Goal: Transaction & Acquisition: Purchase product/service

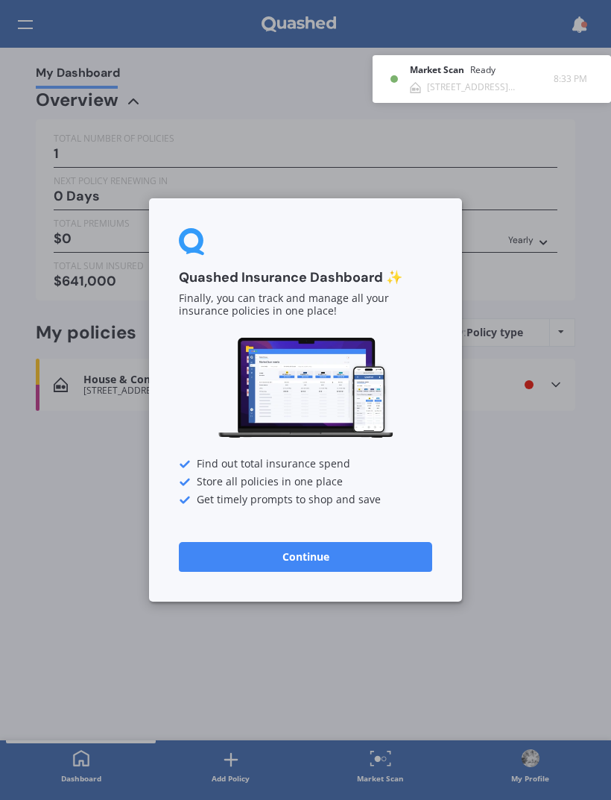
click at [400, 554] on button "Continue" at bounding box center [306, 557] width 254 height 30
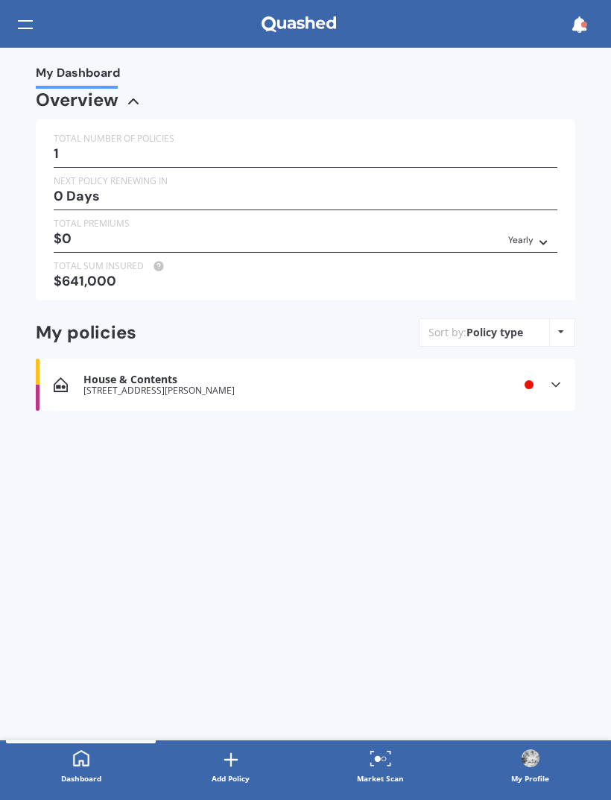
click at [556, 377] on icon at bounding box center [556, 384] width 15 height 15
click at [522, 372] on div "House & Contents [STREET_ADDRESS][PERSON_NAME] Renewal date Premium You are pay…" at bounding box center [306, 385] width 540 height 52
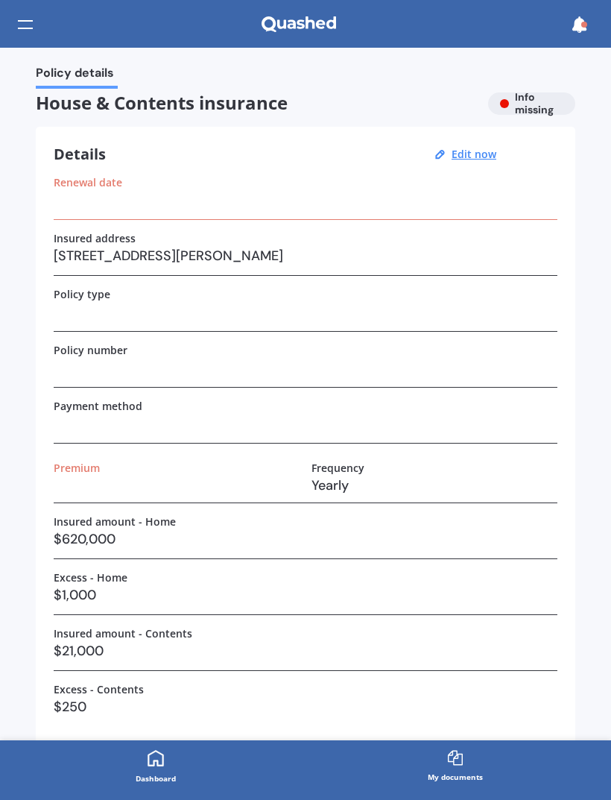
click at [476, 160] on u "Edit now" at bounding box center [474, 154] width 45 height 14
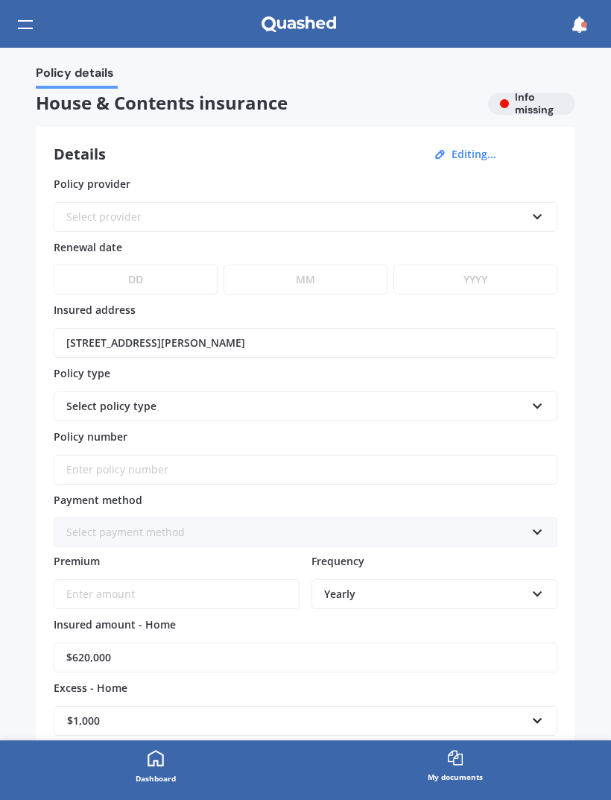
click at [169, 766] on link "Dashboard" at bounding box center [156, 767] width 300 height 54
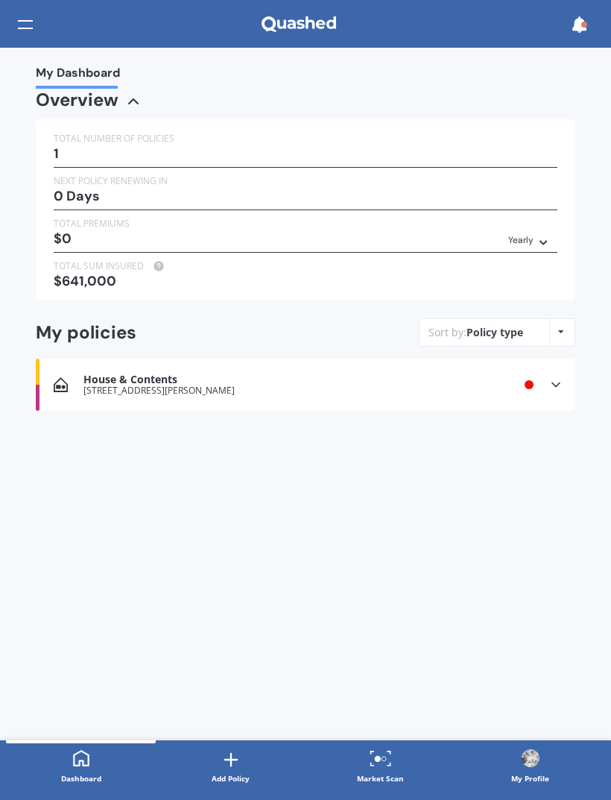
click at [563, 327] on icon at bounding box center [561, 331] width 6 height 9
click at [562, 327] on icon at bounding box center [561, 331] width 6 height 9
click at [414, 366] on div "House & Contents [STREET_ADDRESS][PERSON_NAME] Renewal date Premium You are pay…" at bounding box center [306, 385] width 540 height 52
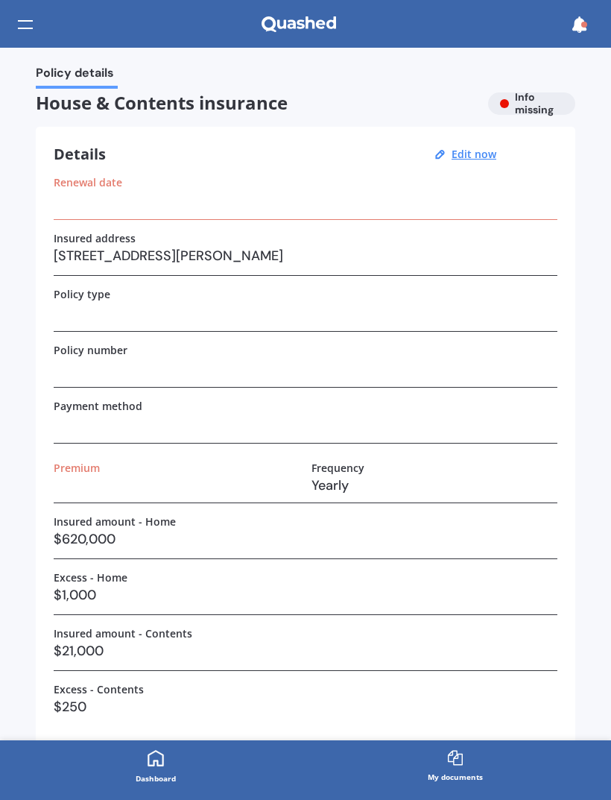
click at [427, 207] on h3 at bounding box center [306, 200] width 504 height 22
click at [31, 19] on div at bounding box center [25, 24] width 15 height 28
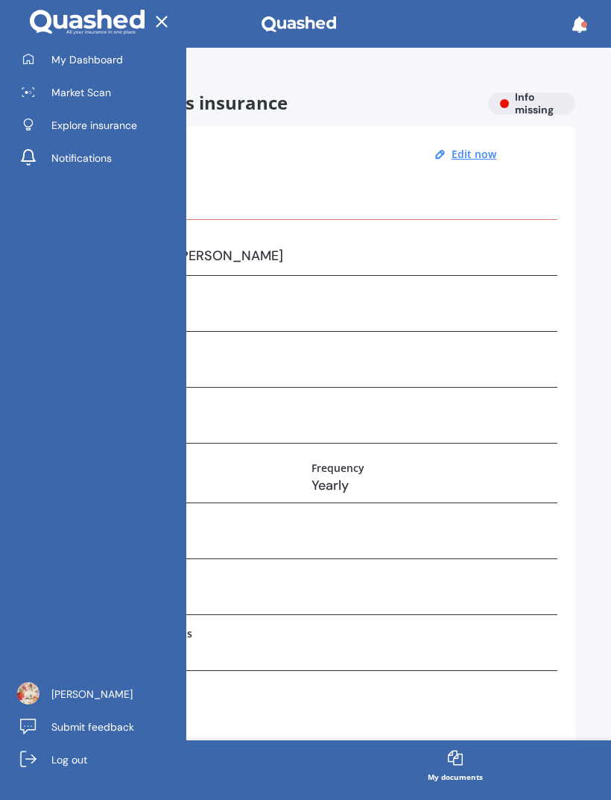
click at [70, 95] on span "Market Scan" at bounding box center [81, 92] width 60 height 15
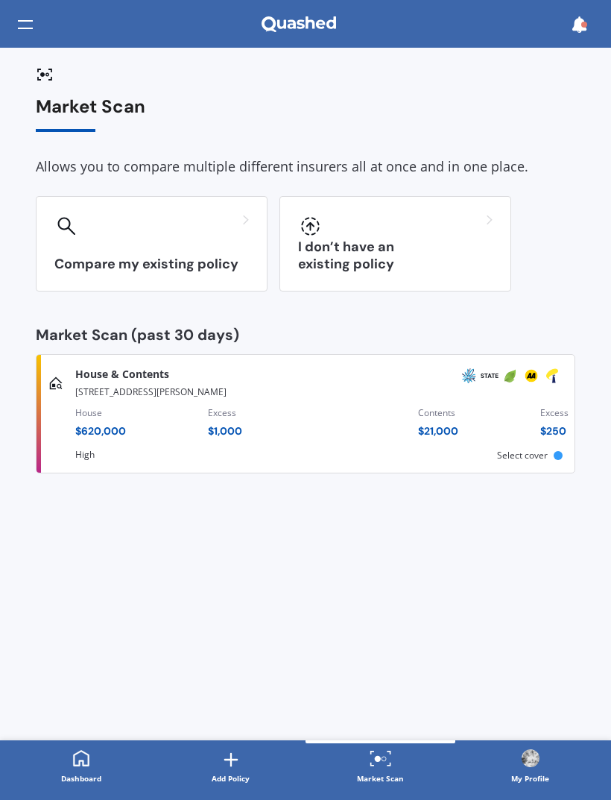
click at [467, 229] on div at bounding box center [395, 227] width 195 height 24
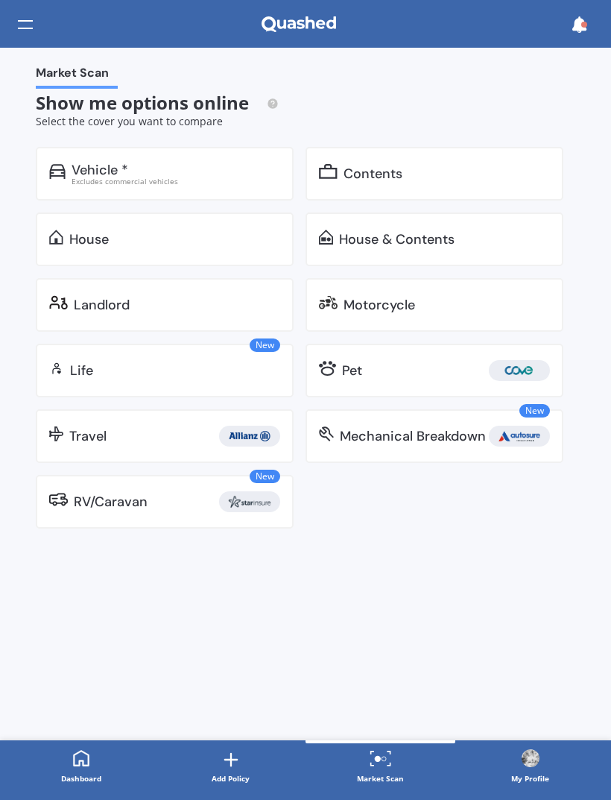
click at [421, 236] on div "House & Contents" at bounding box center [397, 239] width 116 height 15
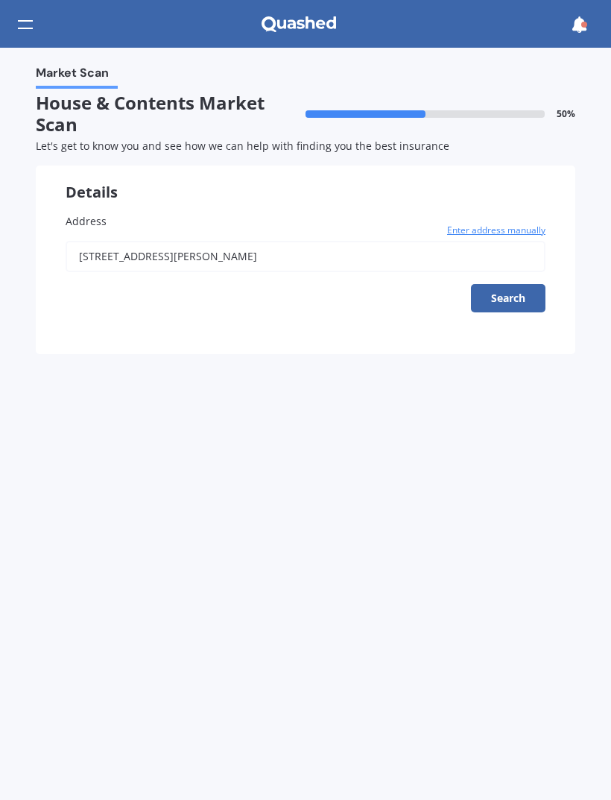
click at [513, 295] on button "Search" at bounding box center [508, 298] width 75 height 28
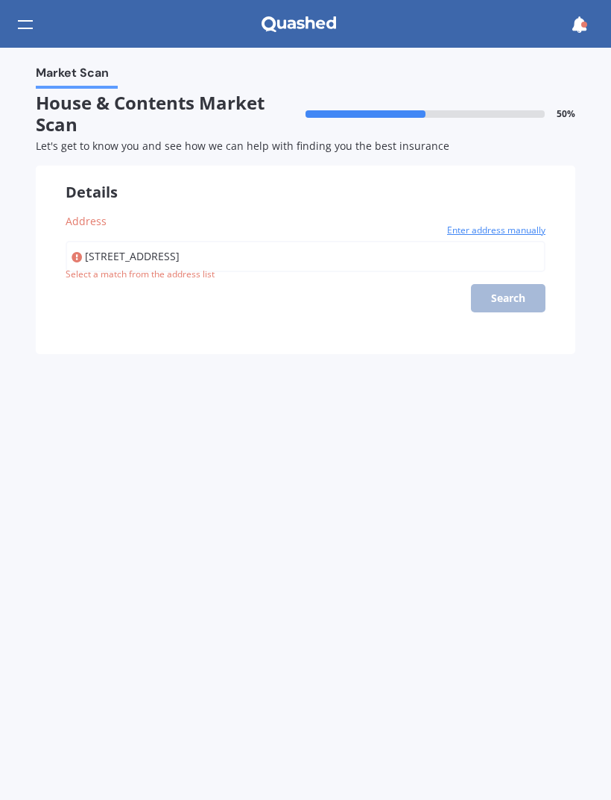
type input "[STREET_ADDRESS][PERSON_NAME]"
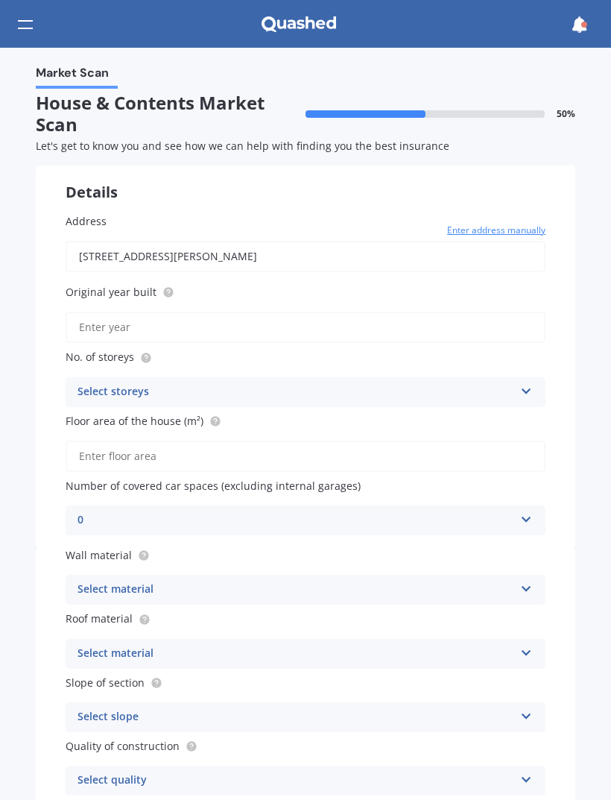
click at [319, 320] on input "Original year built" at bounding box center [306, 327] width 480 height 31
type input "1"
